Goal: Use online tool/utility: Utilize a website feature to perform a specific function

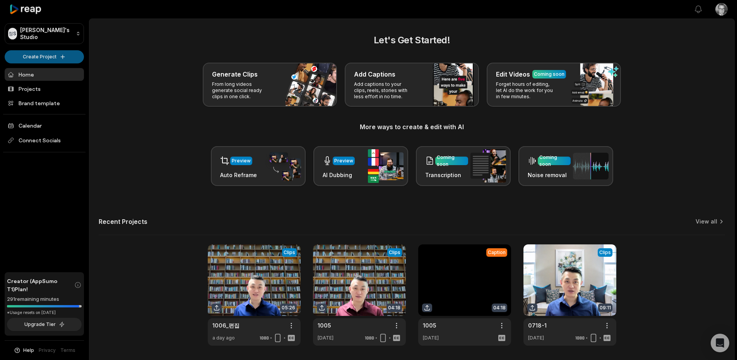
click at [40, 53] on html "정S 정상가치's Studio Create Project Home Projects Brand template Calendar Connect S…" at bounding box center [368, 180] width 737 height 360
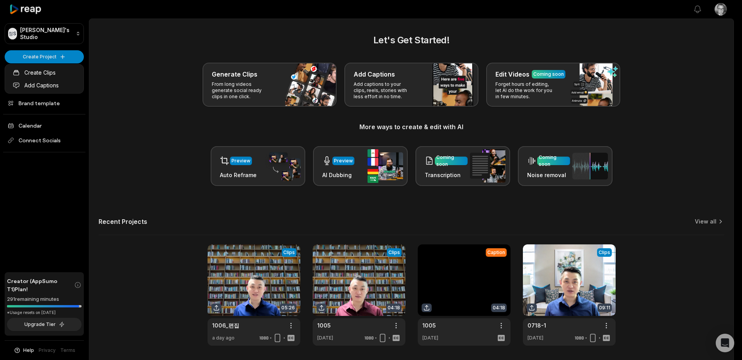
click at [186, 75] on html "정S 정상가치's Studio Create Project Home Projects Brand template Calendar Connect S…" at bounding box center [371, 180] width 742 height 360
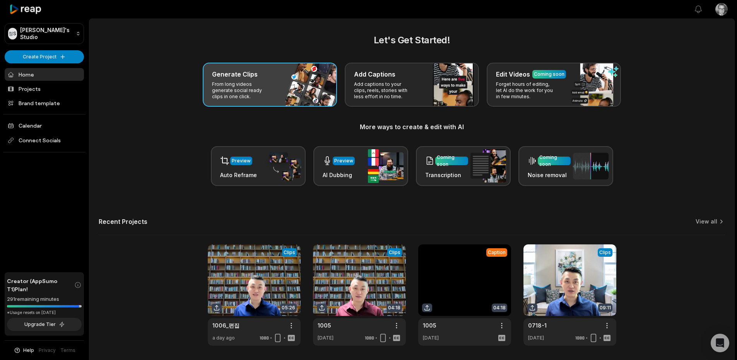
click at [226, 82] on p "From long videos generate social ready clips in one click." at bounding box center [242, 90] width 60 height 19
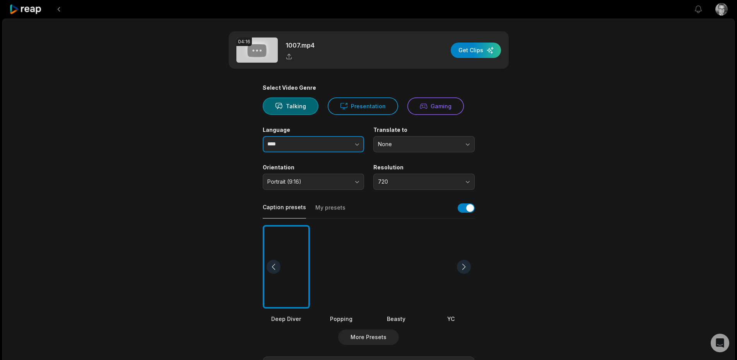
click at [328, 143] on button "button" at bounding box center [341, 144] width 44 height 16
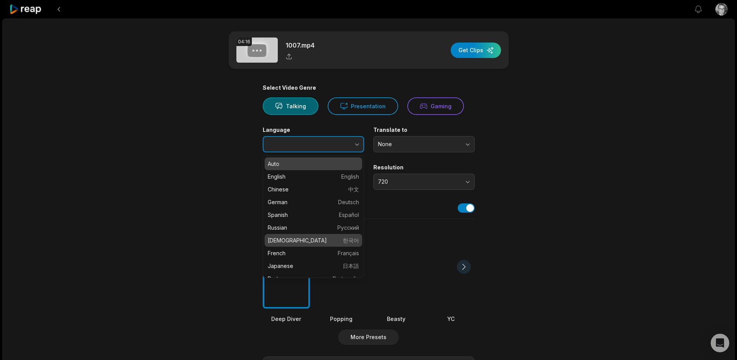
type input "******"
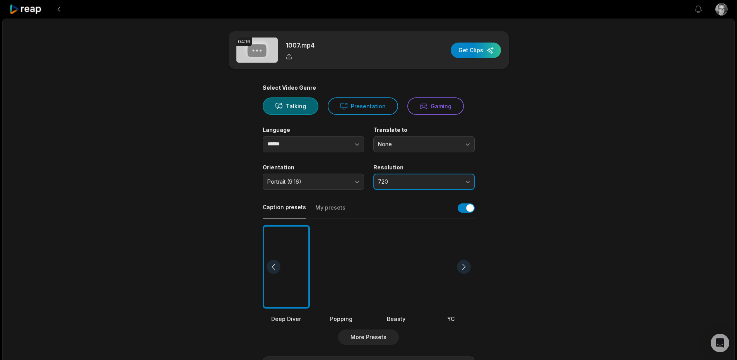
click at [418, 184] on span "720" at bounding box center [418, 181] width 81 height 7
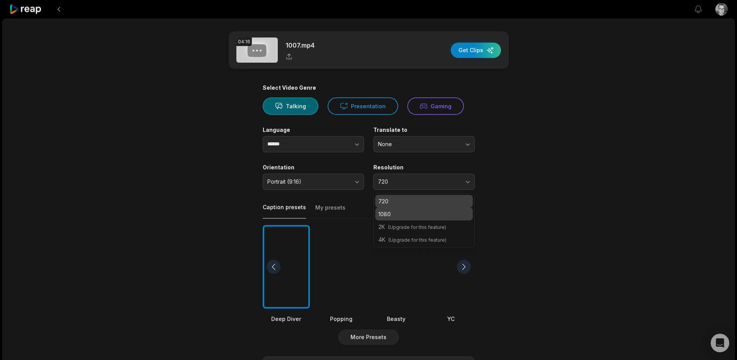
click at [405, 214] on p "1080" at bounding box center [423, 214] width 91 height 8
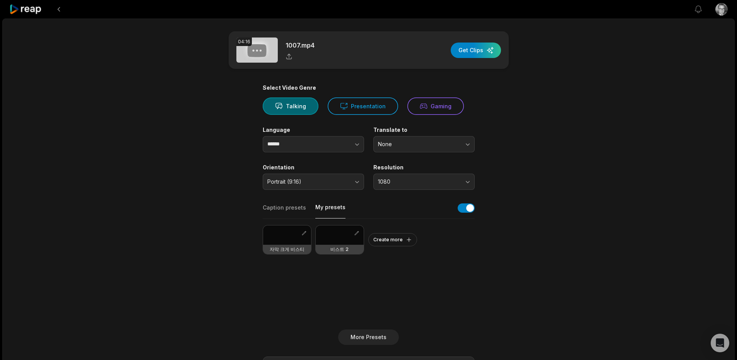
click at [330, 208] on button "My presets" at bounding box center [330, 210] width 30 height 15
click at [341, 235] on div at bounding box center [340, 234] width 48 height 19
click at [492, 53] on div "button" at bounding box center [476, 50] width 50 height 15
